Goal: Task Accomplishment & Management: Use online tool/utility

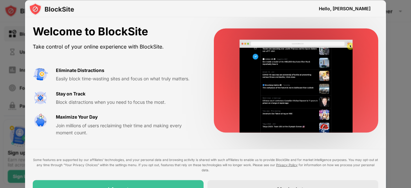
click at [352, 9] on div "Hello, [PERSON_NAME]" at bounding box center [345, 8] width 52 height 5
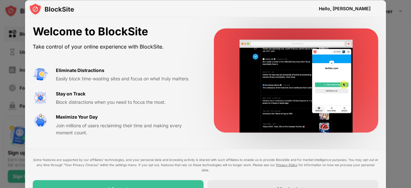
click at [0, 138] on div at bounding box center [205, 94] width 411 height 188
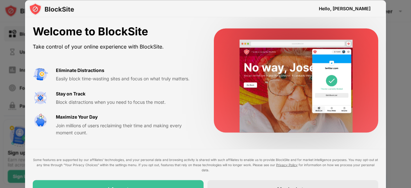
click at [0, 138] on div at bounding box center [205, 94] width 411 height 188
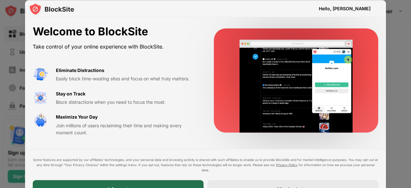
click at [170, 182] on div "I Accept" at bounding box center [118, 189] width 171 height 18
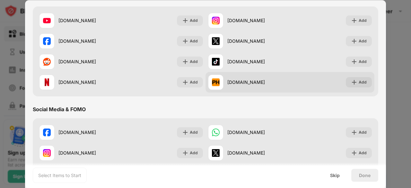
scroll to position [83, 0]
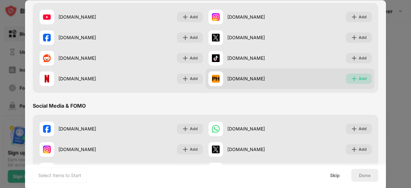
click at [364, 81] on div "Add" at bounding box center [359, 79] width 26 height 10
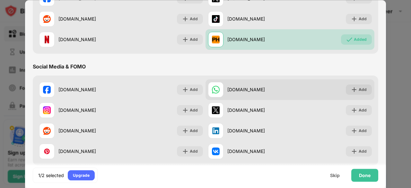
scroll to position [124, 0]
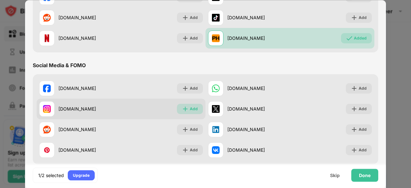
click at [185, 109] on img at bounding box center [185, 109] width 6 height 6
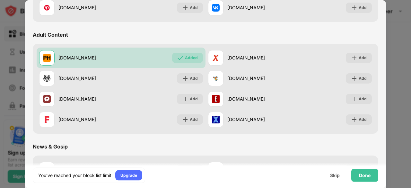
scroll to position [266, 0]
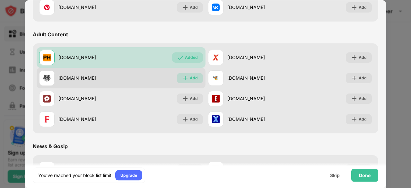
click at [193, 81] on div "Add" at bounding box center [194, 78] width 8 height 6
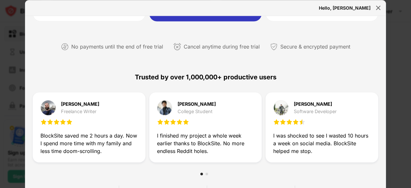
scroll to position [43, 0]
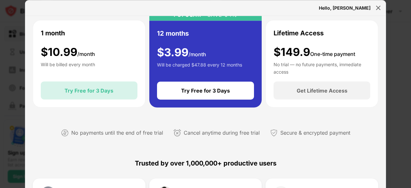
click at [80, 97] on div "Try Free for 3 Days" at bounding box center [89, 91] width 97 height 18
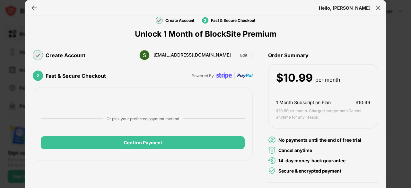
scroll to position [14, 0]
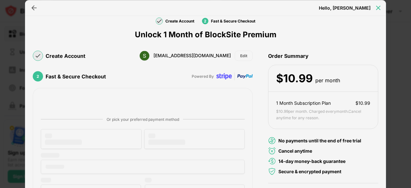
click at [379, 7] on img at bounding box center [378, 7] width 6 height 6
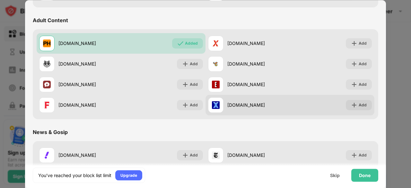
scroll to position [281, 0]
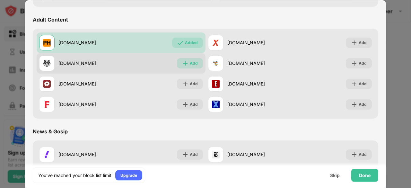
click at [184, 63] on img at bounding box center [185, 63] width 6 height 6
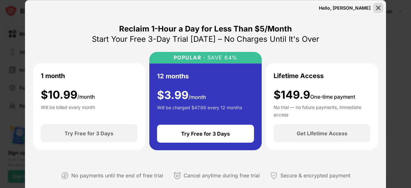
click at [376, 7] on img at bounding box center [378, 7] width 6 height 6
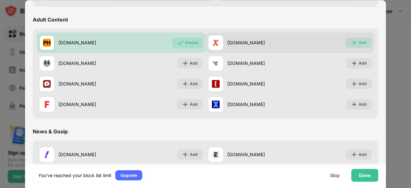
click at [350, 38] on div "Add" at bounding box center [359, 43] width 26 height 10
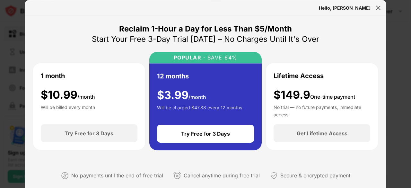
click at [373, 8] on div "Hello, [PERSON_NAME]" at bounding box center [205, 8] width 361 height 16
click at [381, 7] on img at bounding box center [378, 7] width 6 height 6
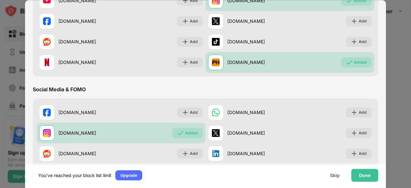
scroll to position [51, 0]
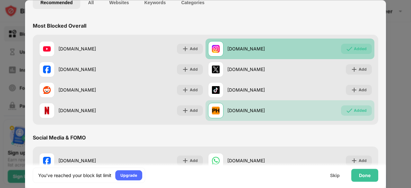
click at [354, 46] on div "Added" at bounding box center [360, 49] width 13 height 6
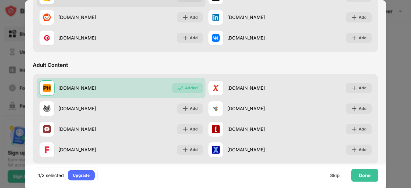
scroll to position [236, 0]
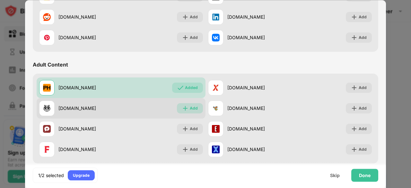
click at [195, 104] on div "Add" at bounding box center [190, 108] width 26 height 10
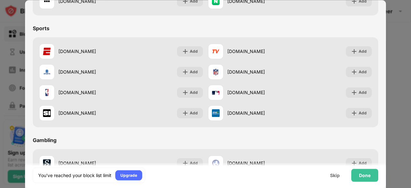
scroll to position [496, 0]
click at [362, 176] on div "Done" at bounding box center [365, 174] width 12 height 5
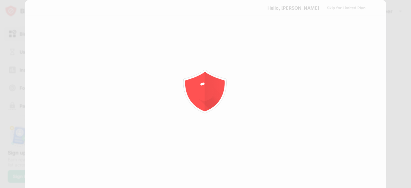
scroll to position [0, 0]
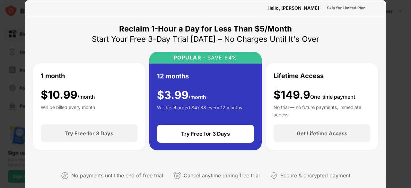
click at [390, 12] on div at bounding box center [205, 94] width 411 height 188
click at [286, 8] on div "Hello, [PERSON_NAME]" at bounding box center [294, 7] width 52 height 5
